Goal: Information Seeking & Learning: Learn about a topic

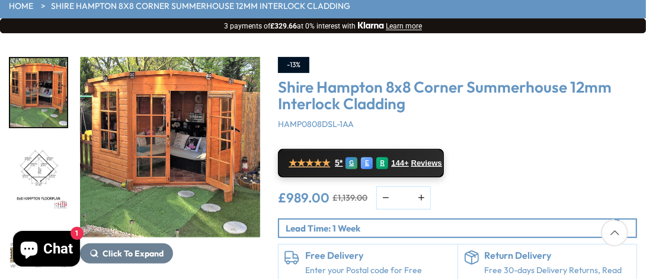
scroll to position [237, 0]
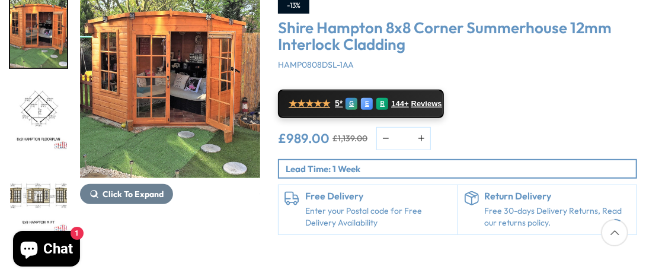
click at [169, 67] on img "1 / 14" at bounding box center [170, 88] width 180 height 180
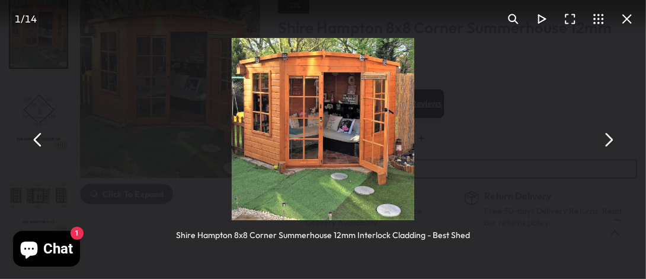
click at [608, 143] on button "You can close this modal content with the ESC key" at bounding box center [608, 139] width 28 height 28
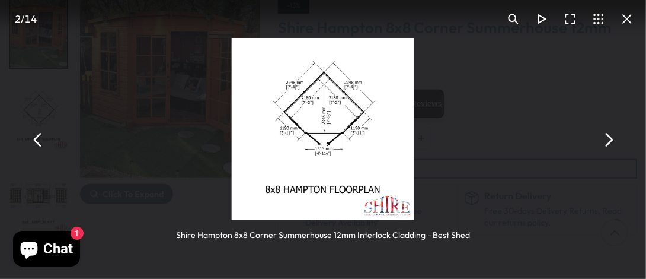
click at [608, 143] on button "You can close this modal content with the ESC key" at bounding box center [608, 139] width 28 height 28
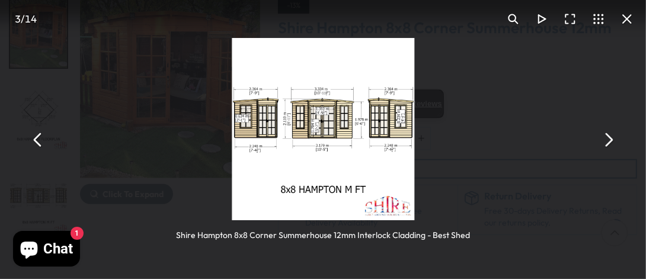
click at [608, 143] on button "You can close this modal content with the ESC key" at bounding box center [608, 139] width 28 height 28
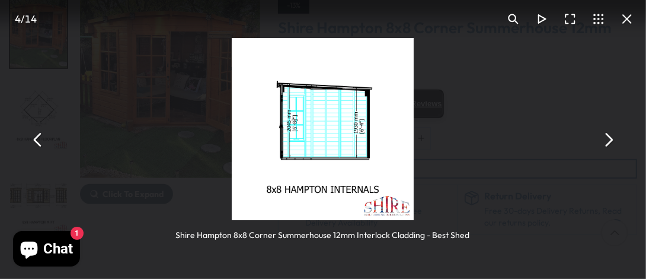
click at [608, 143] on button "You can close this modal content with the ESC key" at bounding box center [608, 139] width 28 height 28
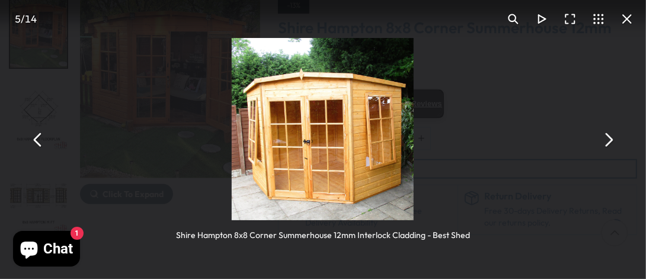
click at [610, 140] on button "You can close this modal content with the ESC key" at bounding box center [608, 139] width 28 height 28
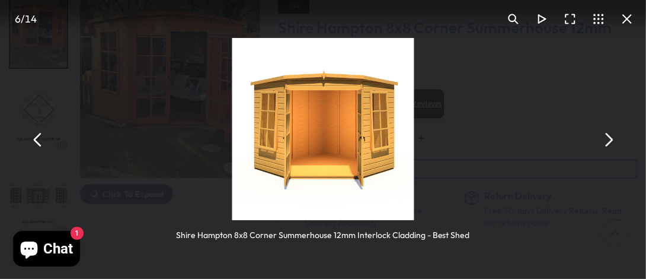
click at [610, 140] on button "You can close this modal content with the ESC key" at bounding box center [608, 139] width 28 height 28
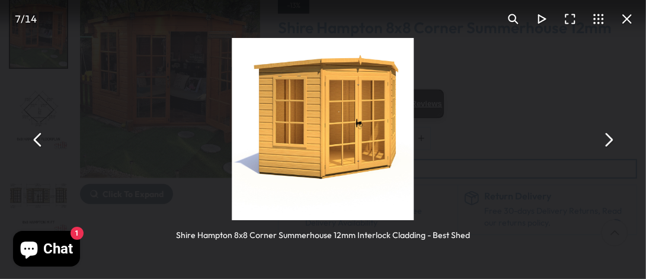
click at [610, 140] on button "You can close this modal content with the ESC key" at bounding box center [608, 139] width 28 height 28
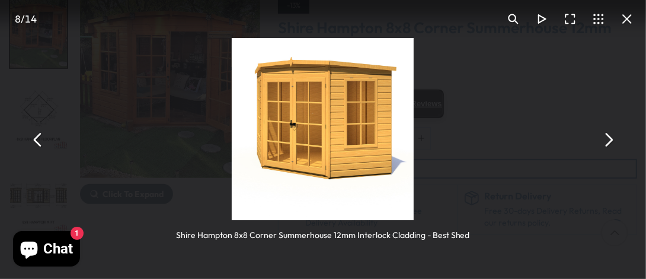
click at [610, 140] on button "You can close this modal content with the ESC key" at bounding box center [608, 139] width 28 height 28
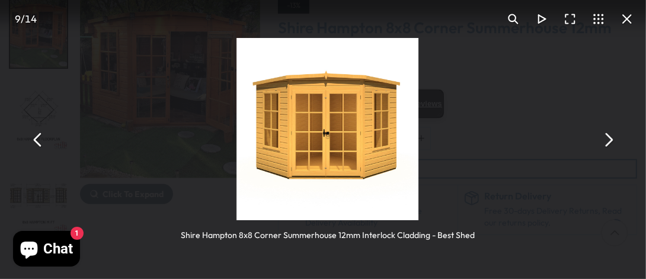
click at [610, 140] on button "You can close this modal content with the ESC key" at bounding box center [608, 139] width 28 height 28
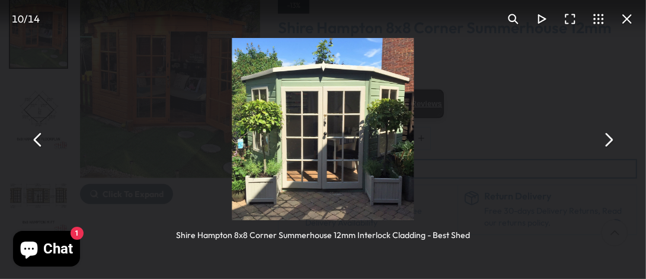
click at [608, 136] on button "You can close this modal content with the ESC key" at bounding box center [608, 139] width 28 height 28
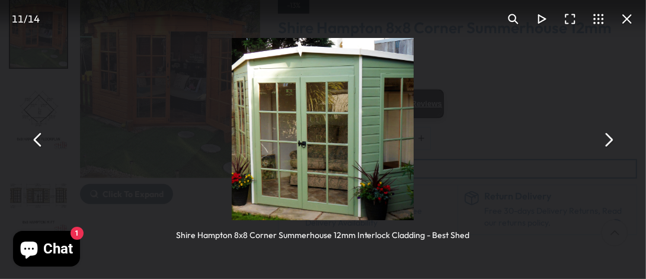
click at [608, 136] on button "You can close this modal content with the ESC key" at bounding box center [608, 139] width 28 height 28
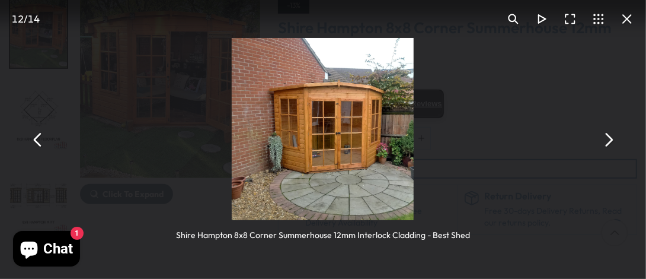
click at [608, 137] on button "You can close this modal content with the ESC key" at bounding box center [608, 139] width 28 height 28
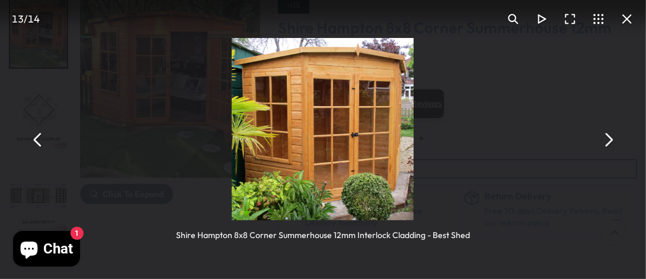
click at [608, 137] on button "You can close this modal content with the ESC key" at bounding box center [608, 139] width 28 height 28
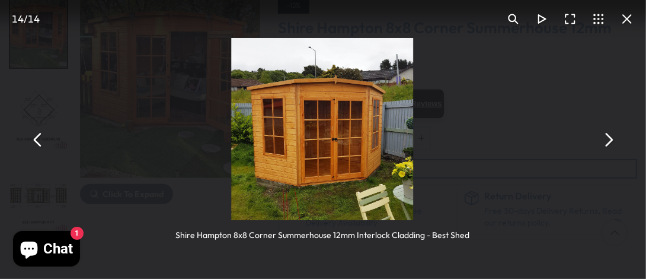
click at [608, 137] on button "You can close this modal content with the ESC key" at bounding box center [608, 139] width 28 height 28
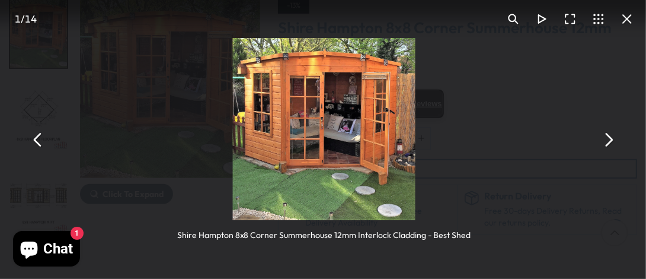
click at [608, 137] on button "You can close this modal content with the ESC key" at bounding box center [608, 139] width 28 height 28
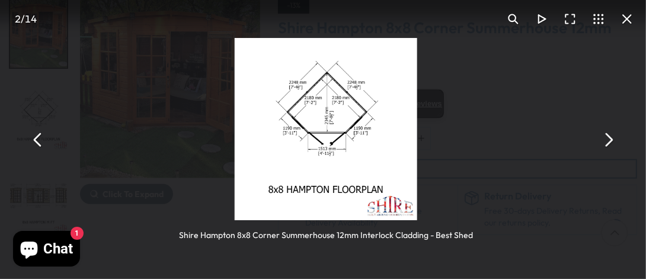
click at [608, 137] on button "You can close this modal content with the ESC key" at bounding box center [608, 139] width 28 height 28
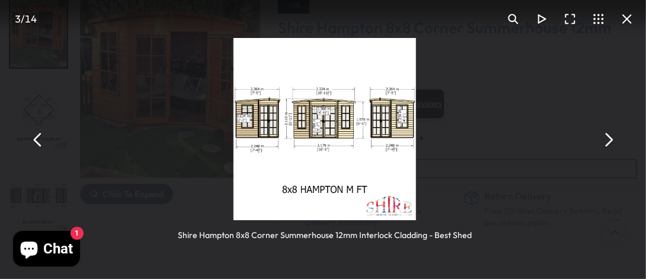
click at [608, 137] on button "You can close this modal content with the ESC key" at bounding box center [608, 139] width 28 height 28
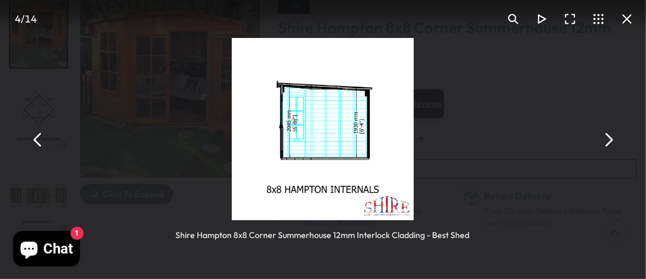
click at [608, 137] on button "You can close this modal content with the ESC key" at bounding box center [608, 139] width 28 height 28
